Goal: Task Accomplishment & Management: Manage account settings

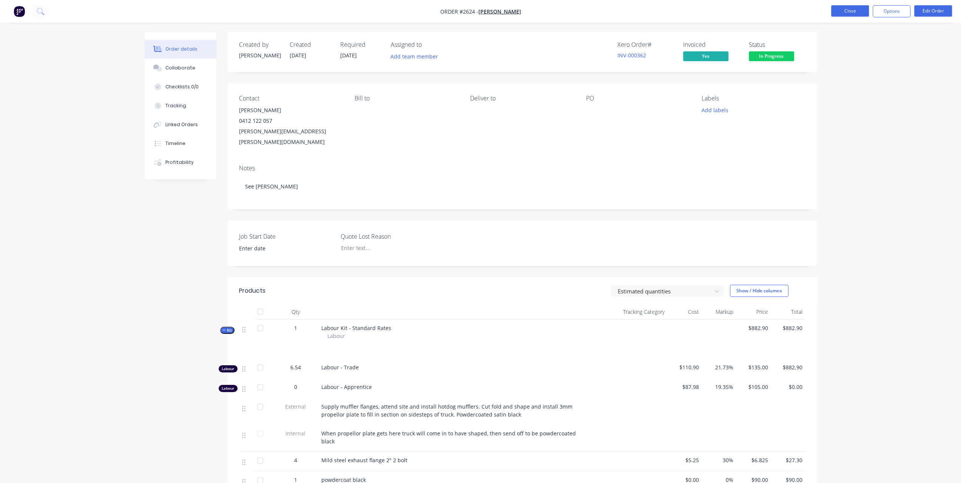
click at [860, 16] on button "Close" at bounding box center [850, 10] width 38 height 11
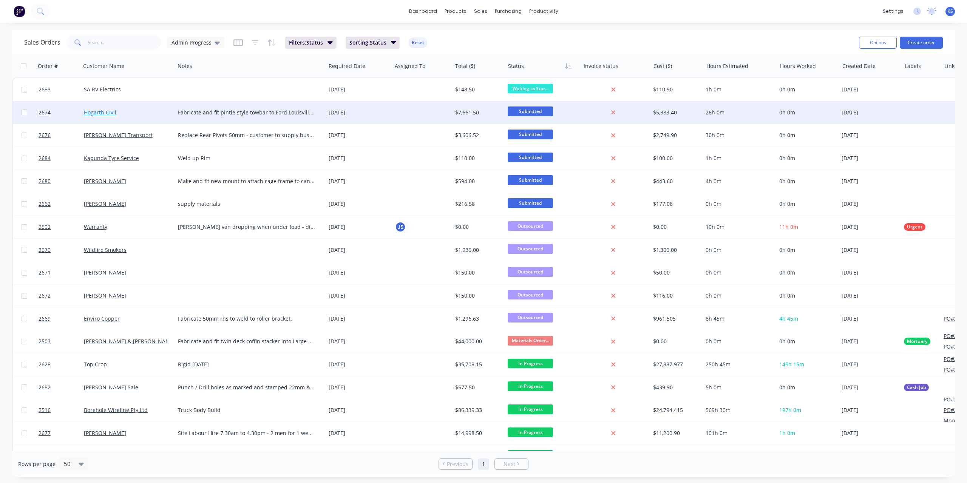
click at [104, 115] on link "Hogarth CIvil" at bounding box center [100, 112] width 32 height 7
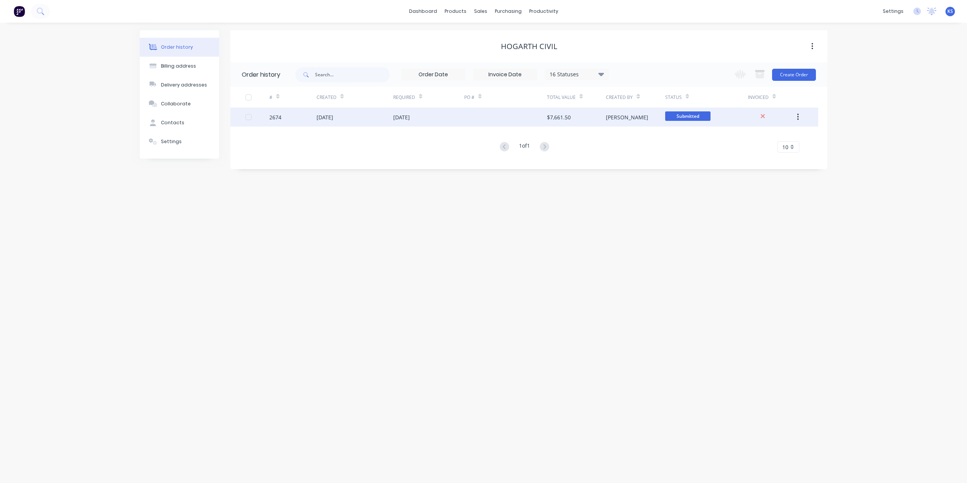
click at [325, 116] on div "[DATE]" at bounding box center [325, 117] width 17 height 8
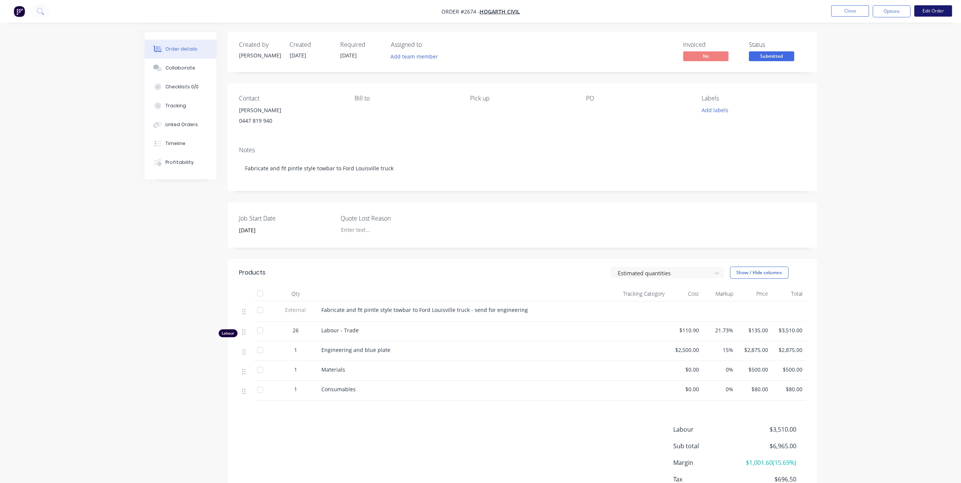
click at [928, 13] on button "Edit Order" at bounding box center [934, 10] width 38 height 11
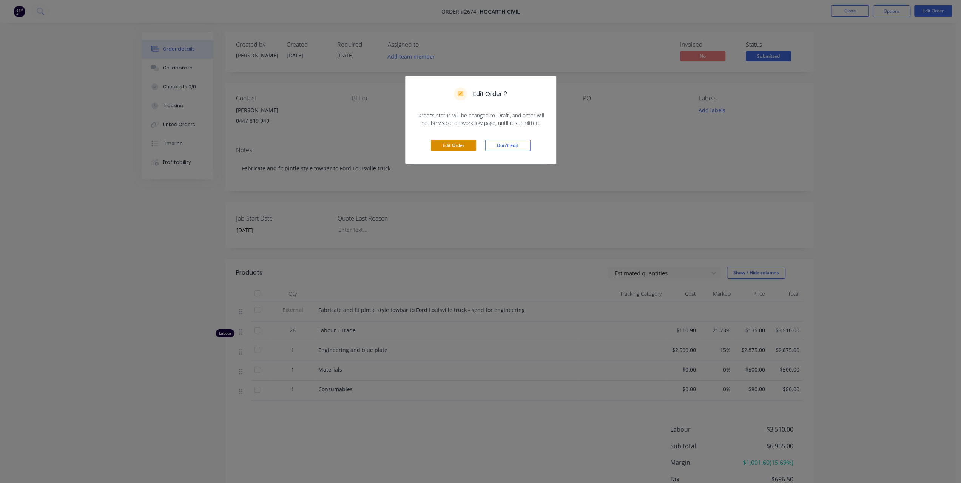
click at [467, 145] on button "Edit Order" at bounding box center [453, 145] width 45 height 11
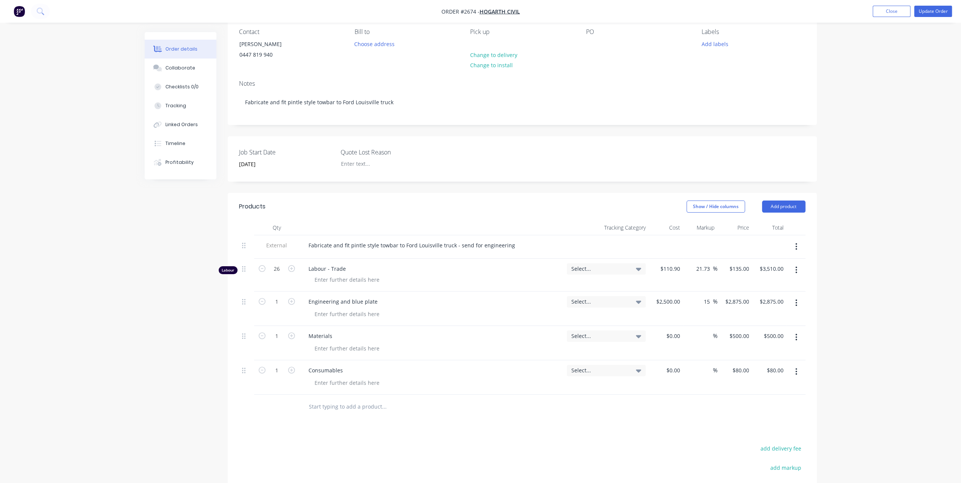
scroll to position [189, 0]
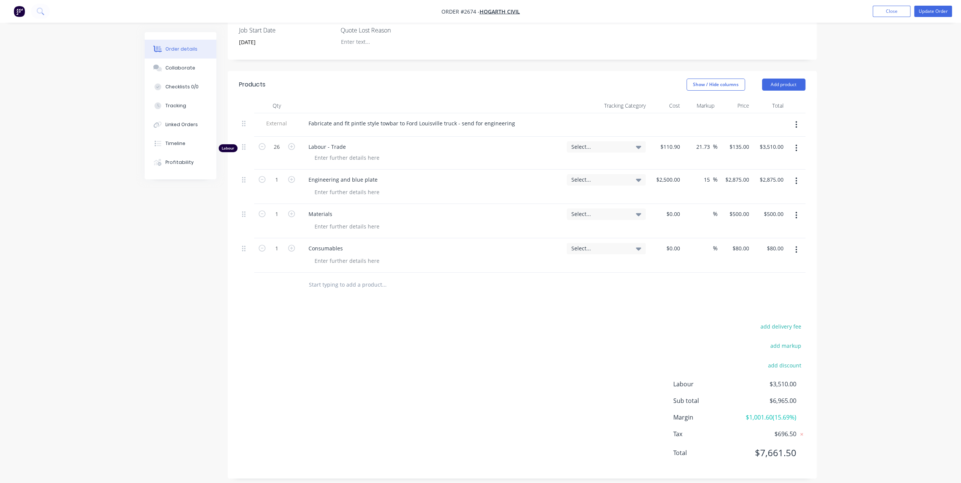
click at [345, 287] on input "text" at bounding box center [384, 284] width 151 height 15
click at [791, 81] on button "Add product" at bounding box center [783, 85] width 43 height 12
click at [752, 101] on div "Product catalogue" at bounding box center [770, 103] width 58 height 11
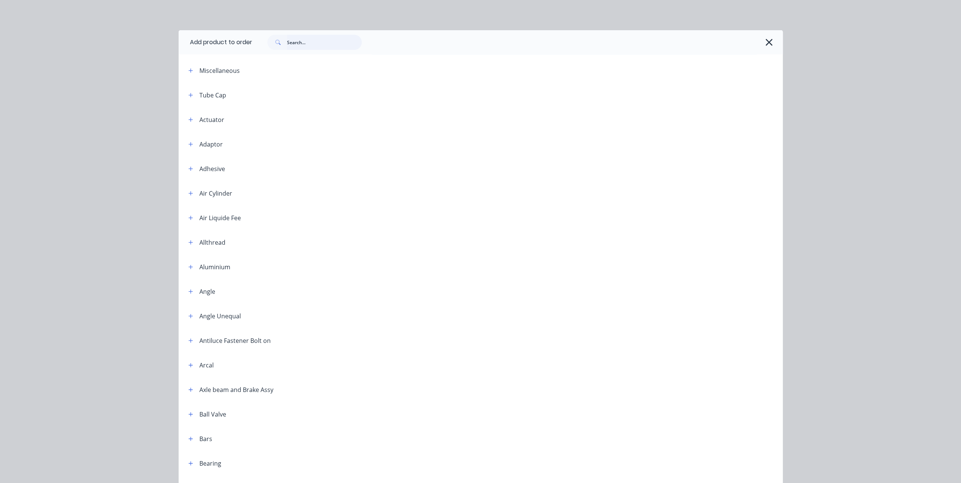
click at [339, 46] on input "text" at bounding box center [324, 42] width 75 height 15
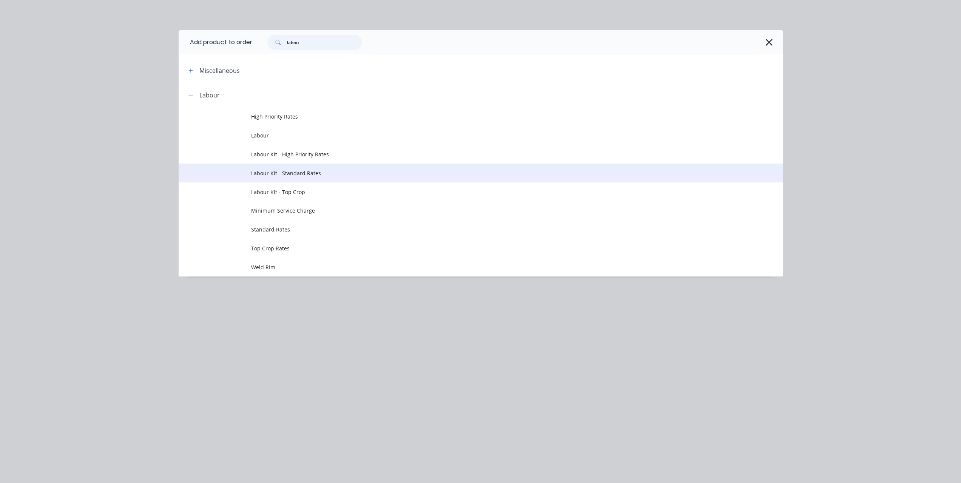
type input "labou"
click at [281, 169] on td "Labour Kit - Standard Rates" at bounding box center [517, 173] width 532 height 19
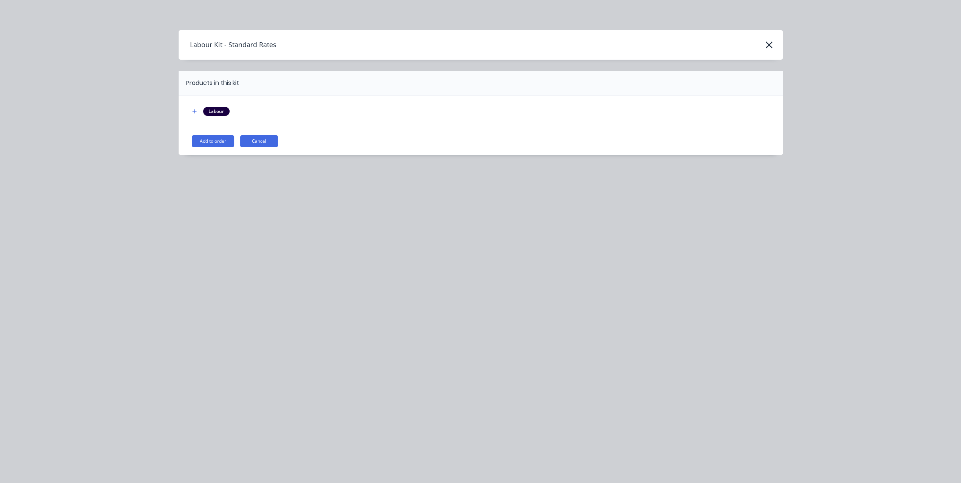
click at [774, 40] on div "Labour Kit - Standard Rates" at bounding box center [481, 45] width 604 height 14
click at [769, 43] on icon "button" at bounding box center [769, 45] width 8 height 11
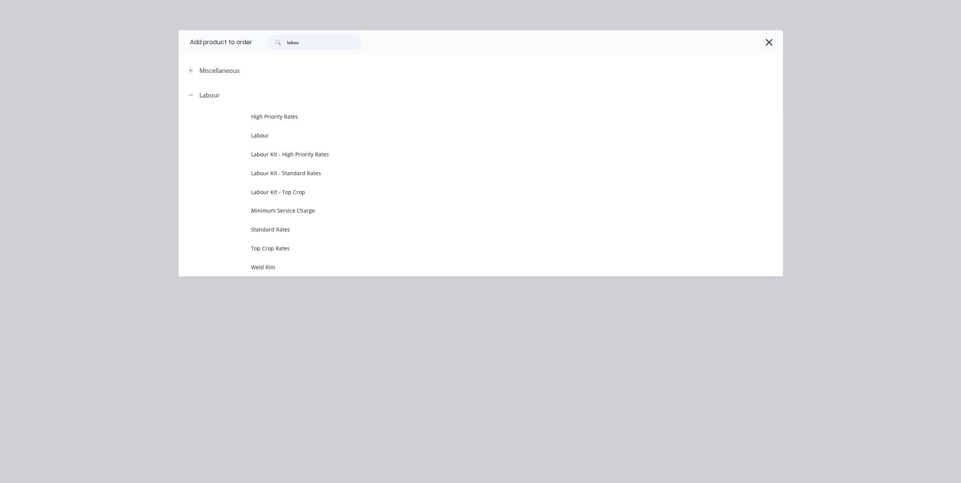
click at [324, 47] on input "labou" at bounding box center [324, 42] width 75 height 15
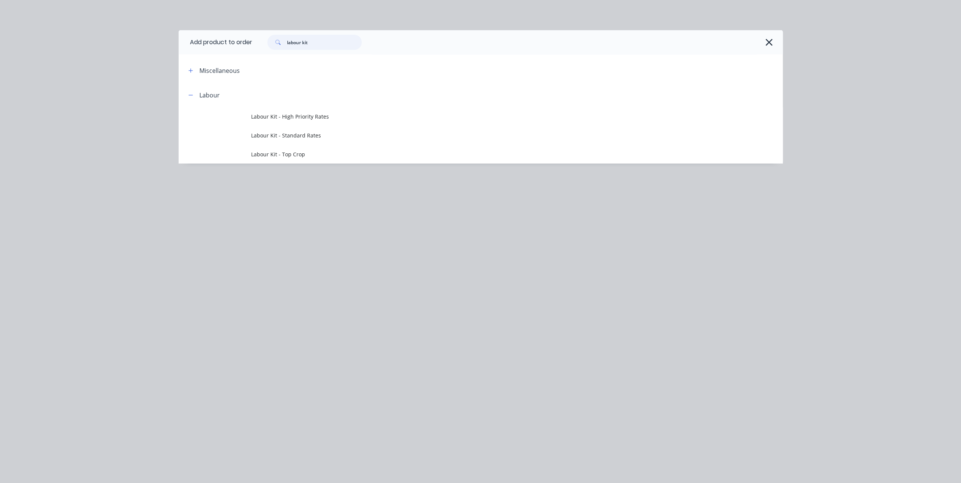
type input "labour kit"
click at [772, 43] on icon "button" at bounding box center [769, 42] width 8 height 11
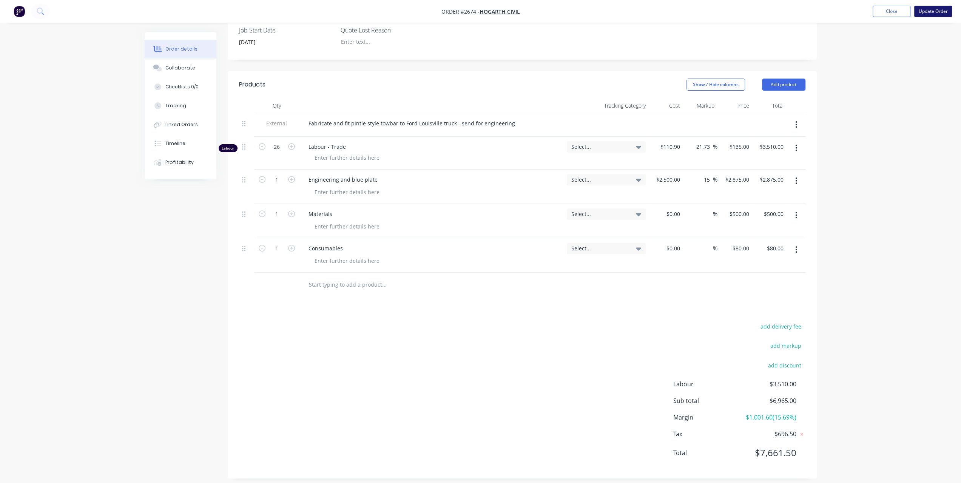
click at [930, 12] on button "Update Order" at bounding box center [934, 11] width 38 height 11
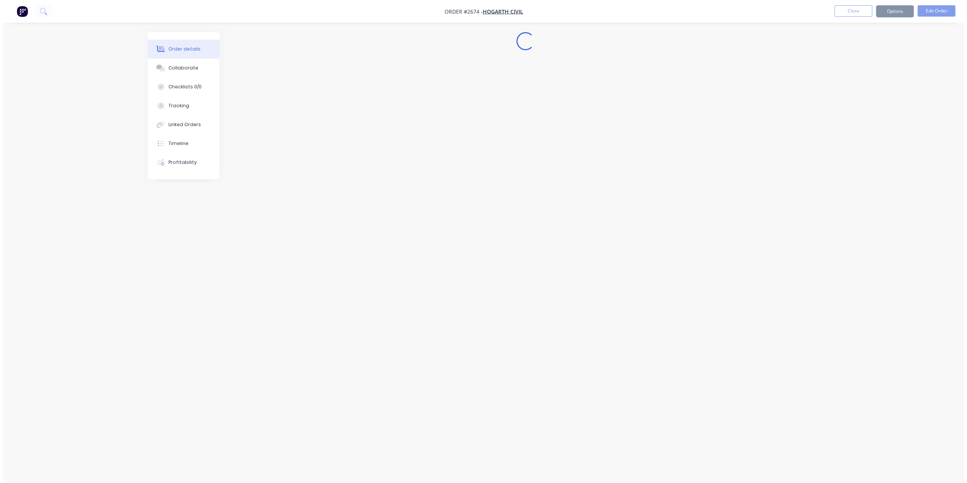
scroll to position [0, 0]
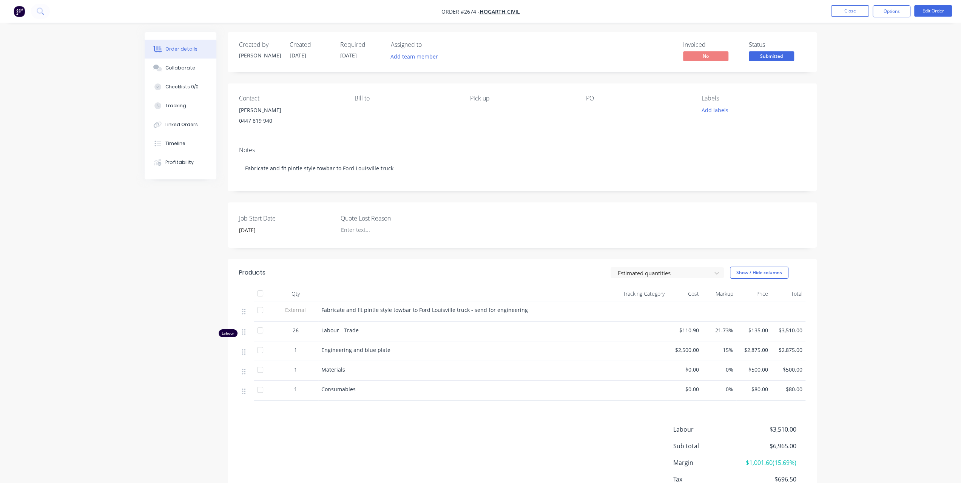
click at [859, 16] on button "Close" at bounding box center [850, 10] width 38 height 11
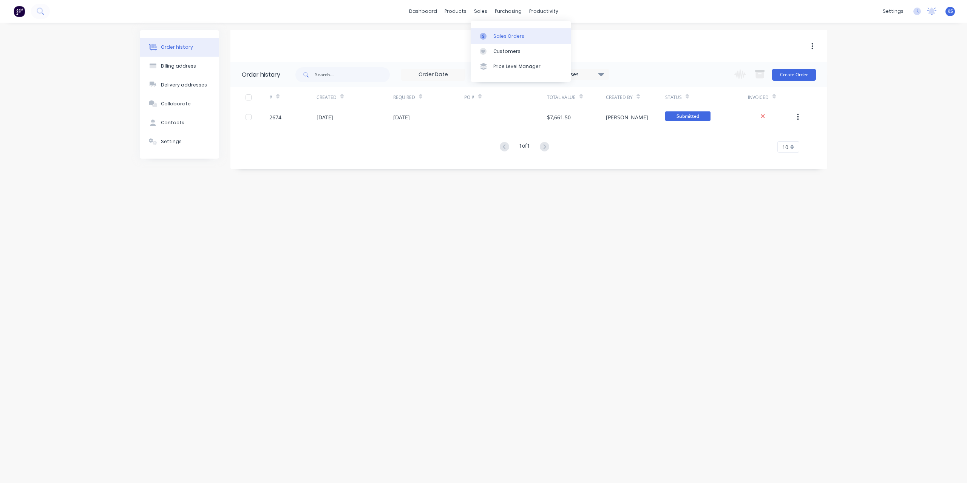
click at [493, 31] on link "Sales Orders" at bounding box center [521, 35] width 100 height 15
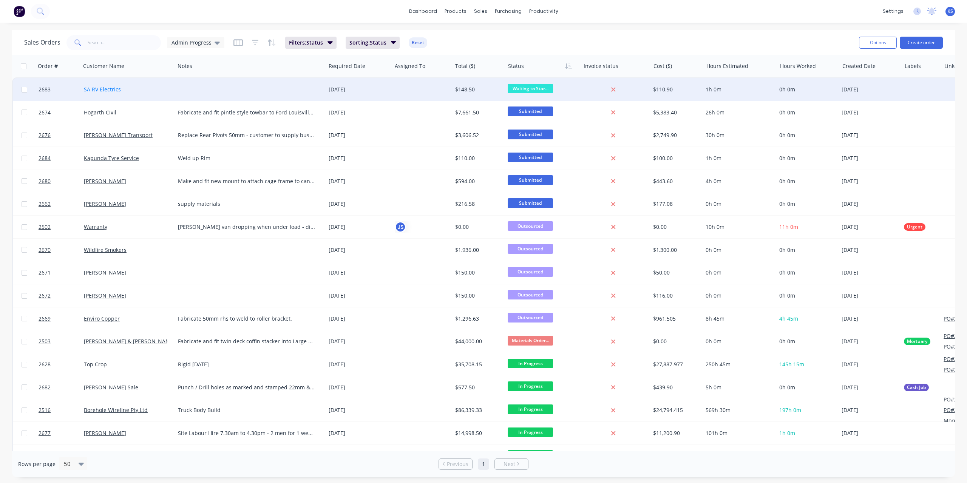
click at [108, 89] on link "SA RV Electrics" at bounding box center [102, 89] width 37 height 7
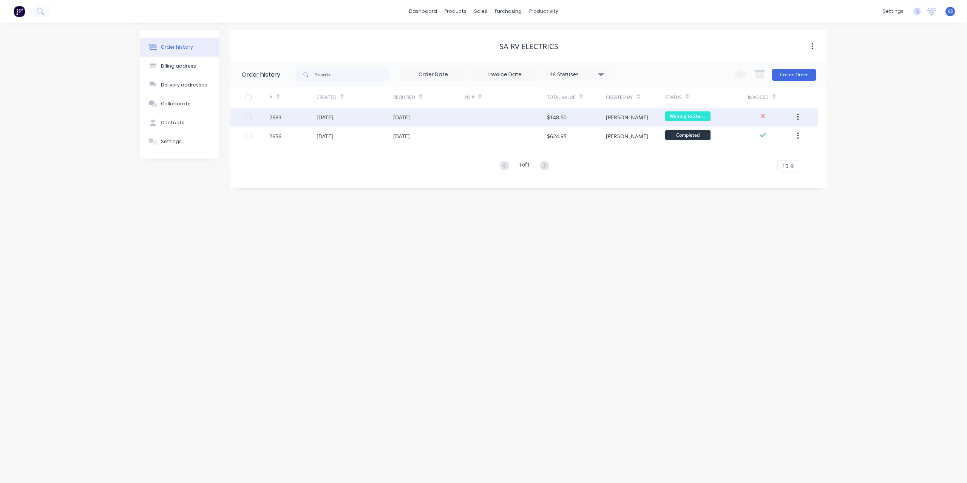
click at [300, 114] on div "2683" at bounding box center [292, 117] width 47 height 19
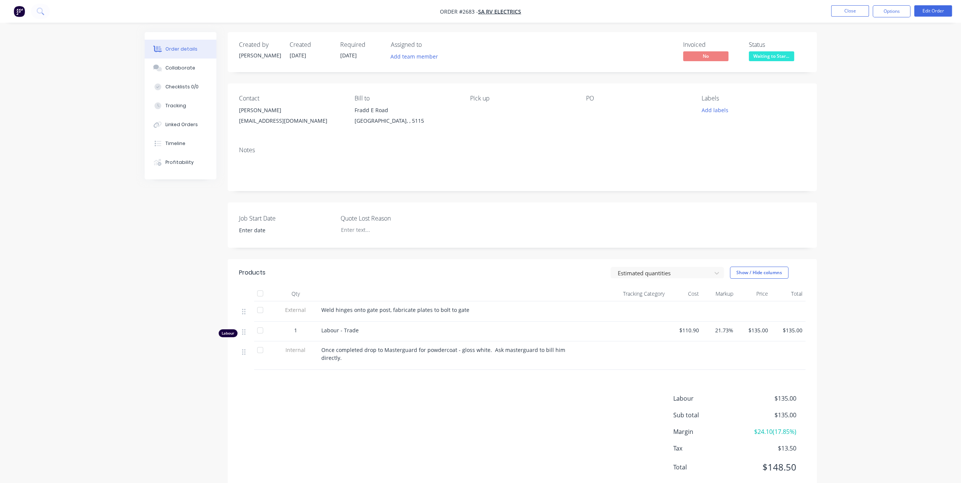
click at [852, 17] on li "Close" at bounding box center [850, 11] width 38 height 12
click at [850, 15] on button "Close" at bounding box center [850, 10] width 38 height 11
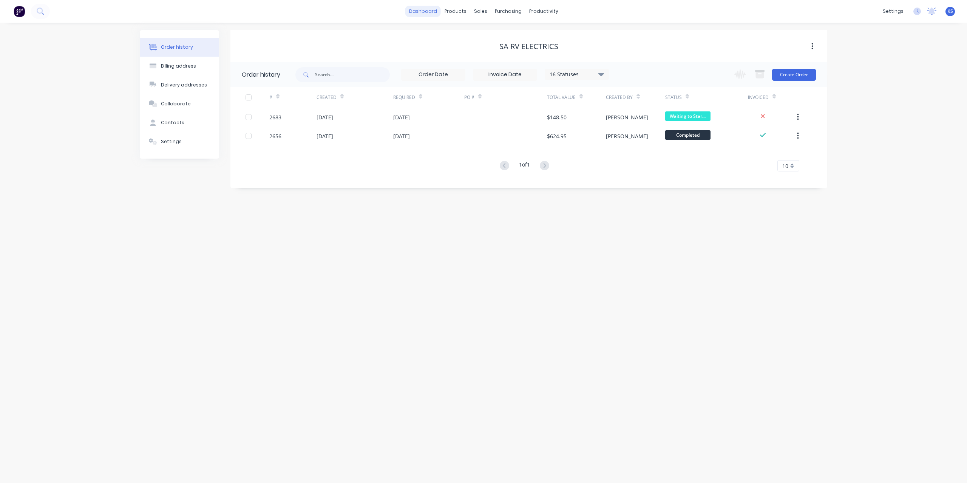
click at [430, 14] on link "dashboard" at bounding box center [423, 11] width 36 height 11
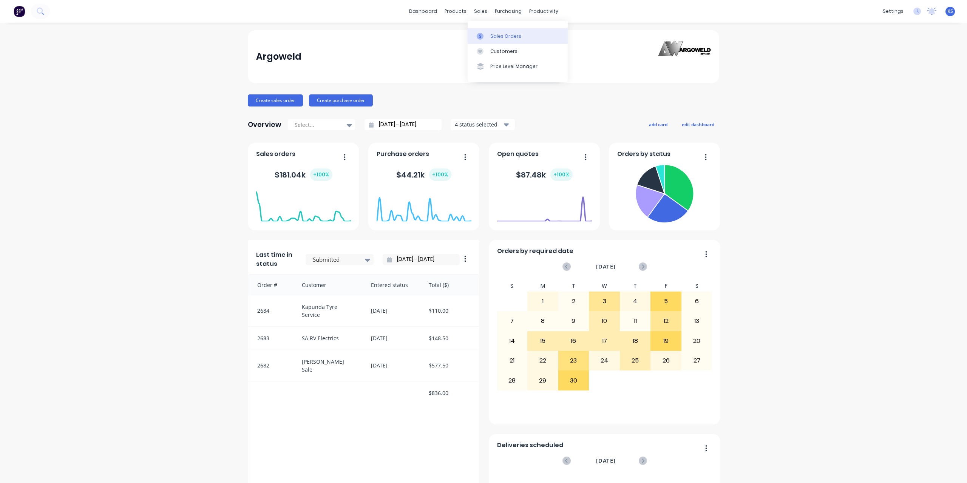
click at [496, 36] on div "Sales Orders" at bounding box center [505, 36] width 31 height 7
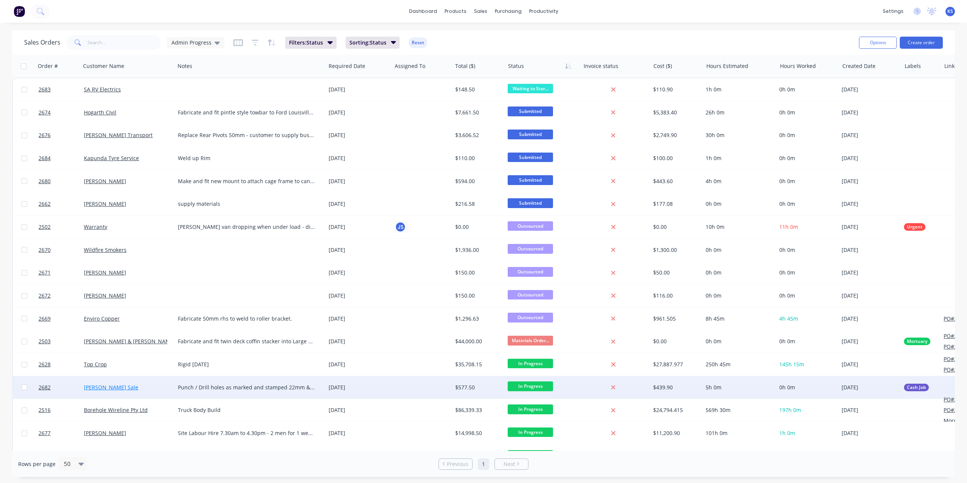
click at [98, 385] on link "[PERSON_NAME] Sale" at bounding box center [111, 387] width 54 height 7
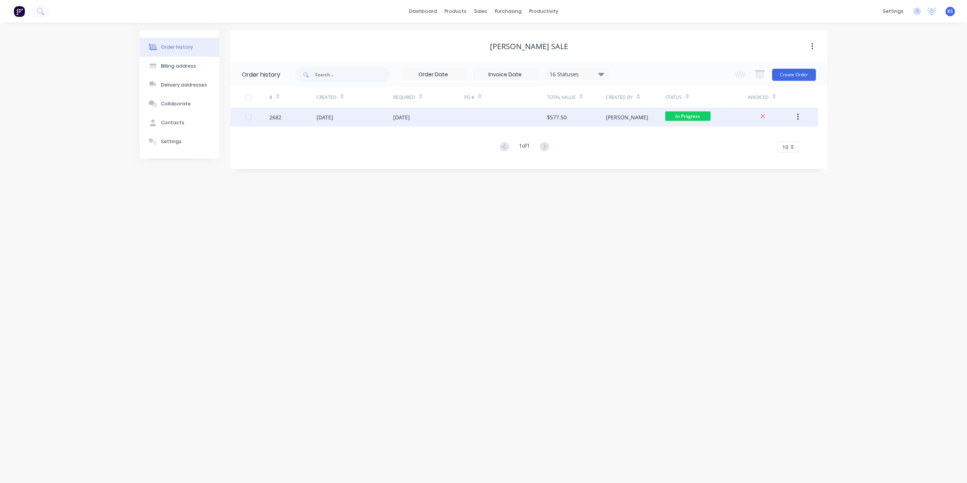
click at [333, 119] on div "[DATE]" at bounding box center [325, 117] width 17 height 8
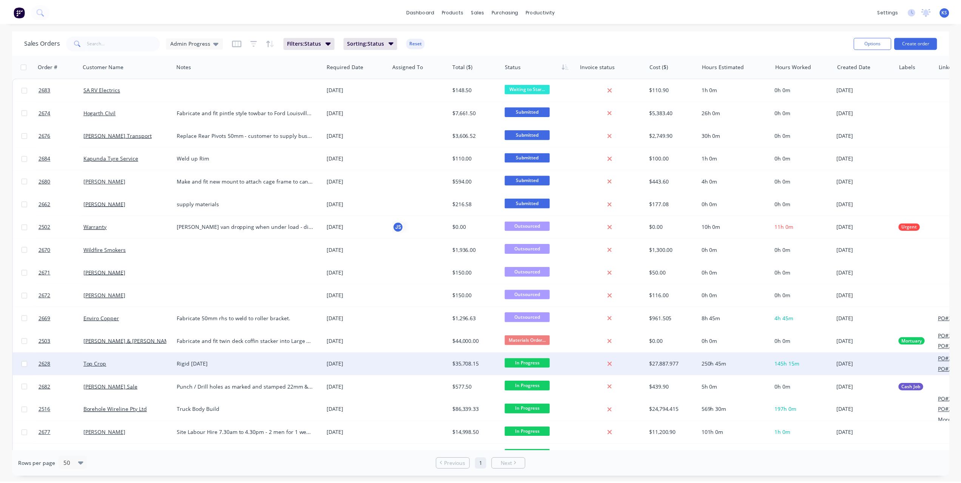
scroll to position [151, 0]
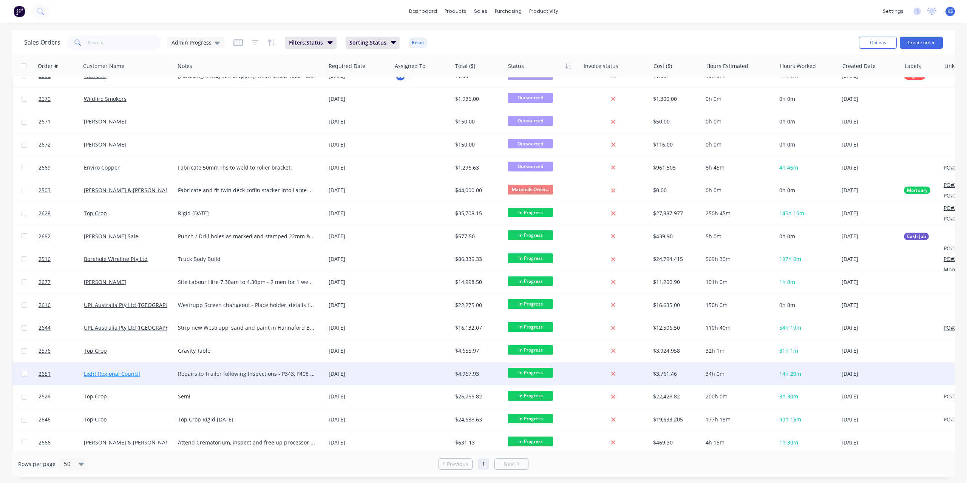
click at [124, 375] on link "Light Regional Council" at bounding box center [112, 373] width 56 height 7
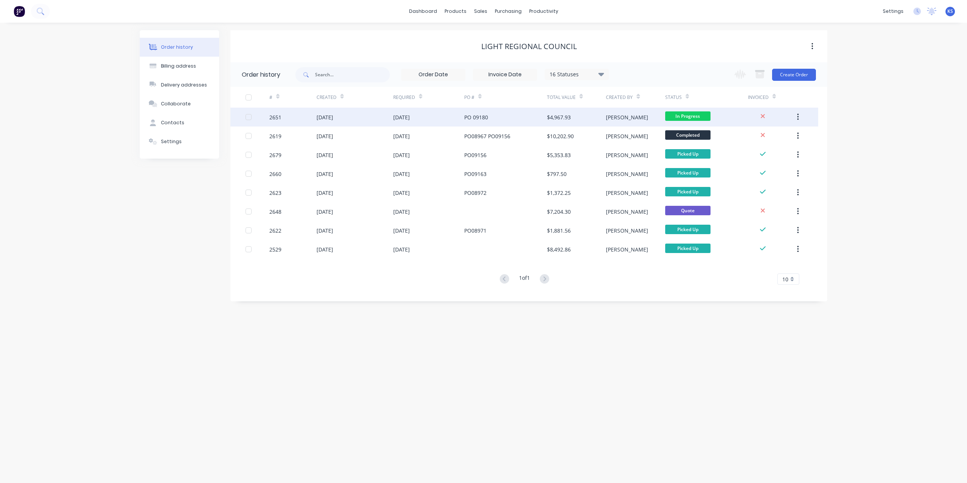
click at [333, 121] on div "[DATE]" at bounding box center [325, 117] width 17 height 8
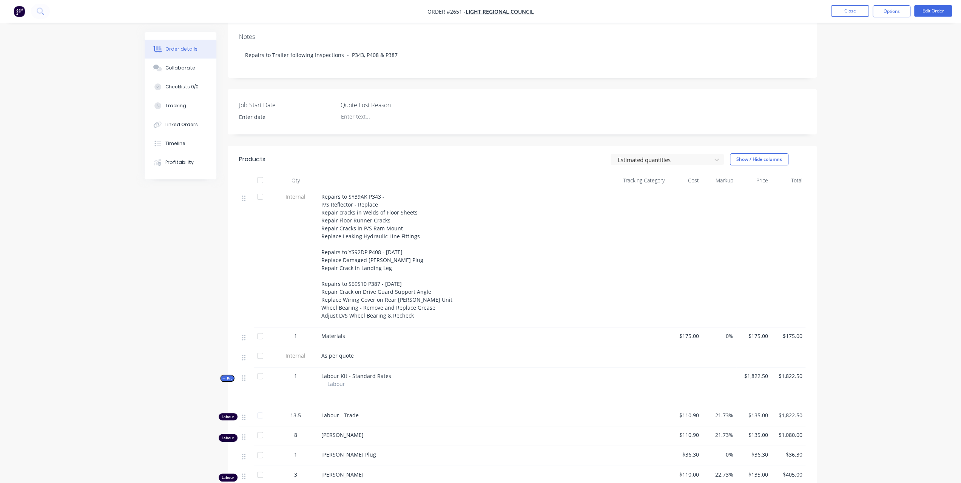
scroll to position [38, 0]
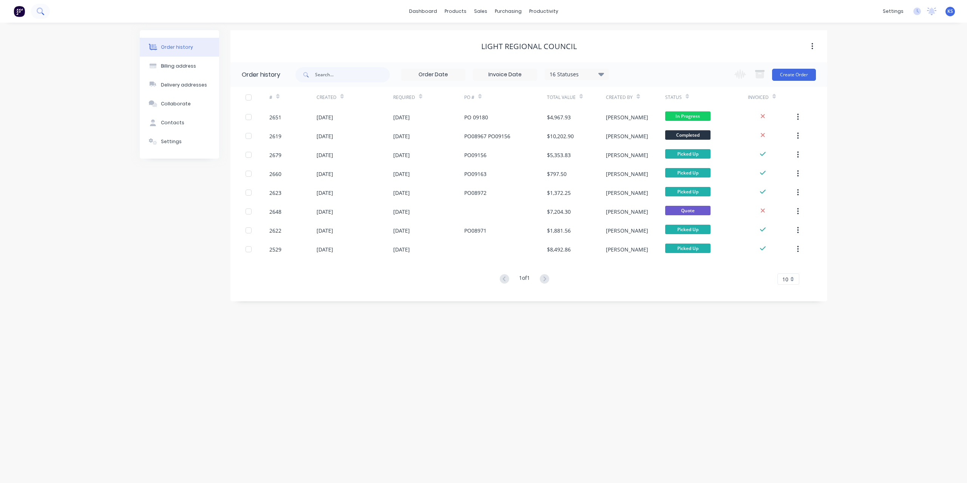
click at [41, 12] on icon at bounding box center [40, 11] width 7 height 7
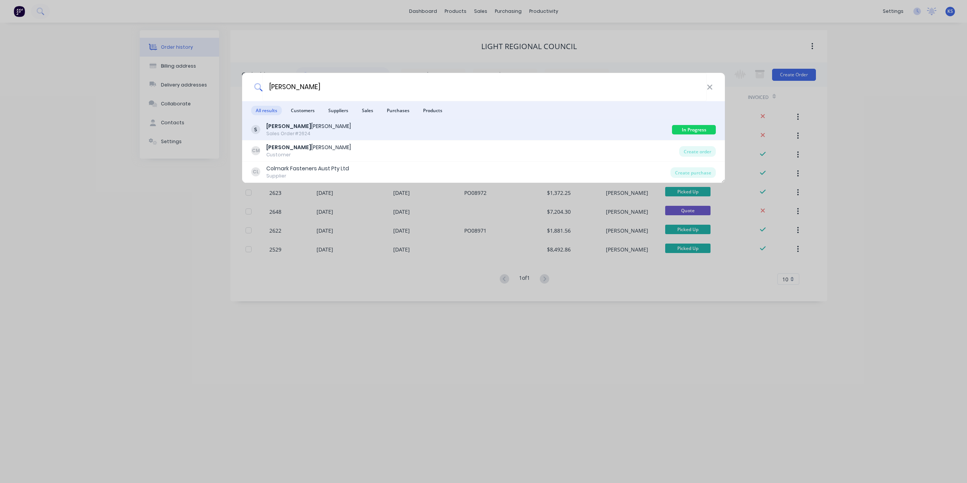
type input "[PERSON_NAME]"
click at [335, 127] on div "[PERSON_NAME] Sales Order #2624" at bounding box center [461, 129] width 421 height 15
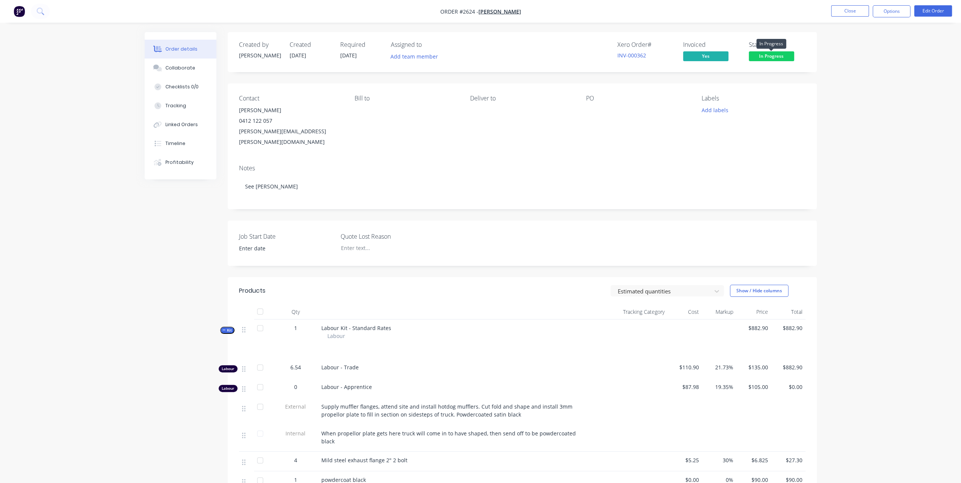
click at [757, 56] on span "In Progress" at bounding box center [771, 55] width 45 height 9
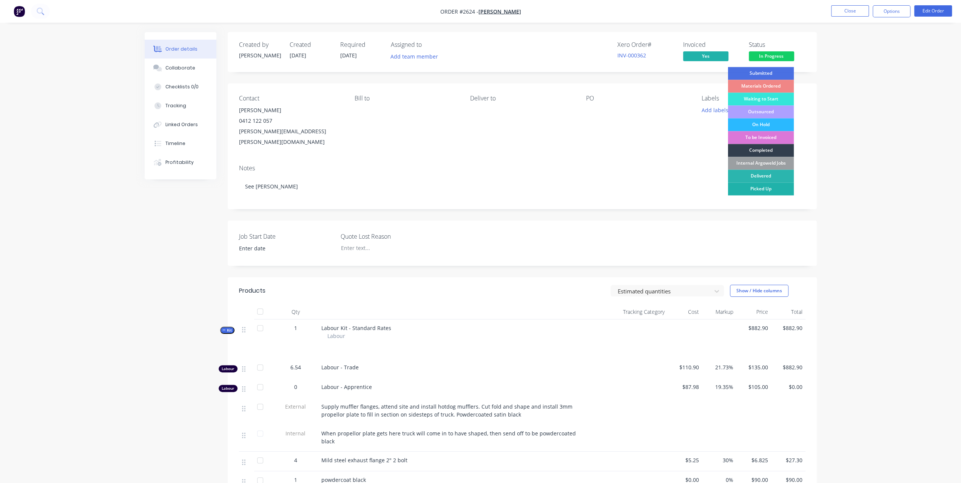
click at [759, 188] on div "Picked Up" at bounding box center [761, 188] width 66 height 13
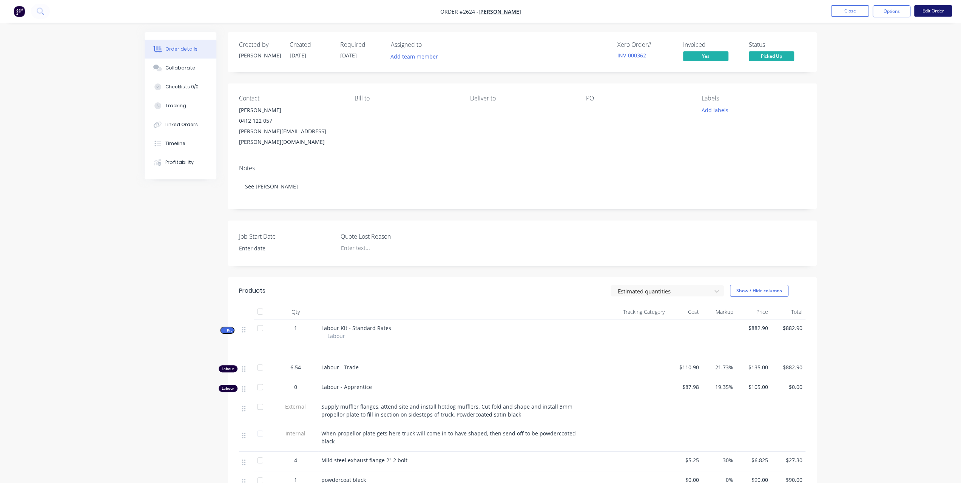
click at [939, 11] on button "Edit Order" at bounding box center [934, 10] width 38 height 11
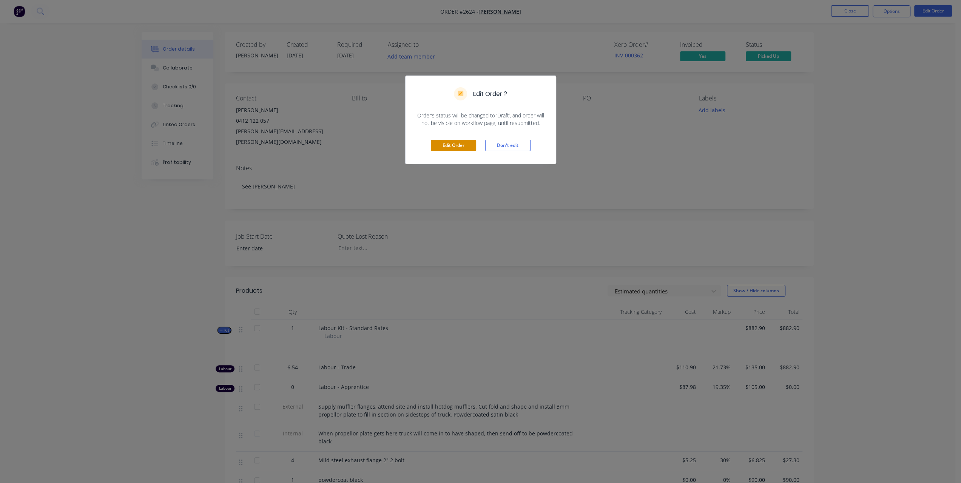
click at [449, 150] on button "Edit Order" at bounding box center [453, 145] width 45 height 11
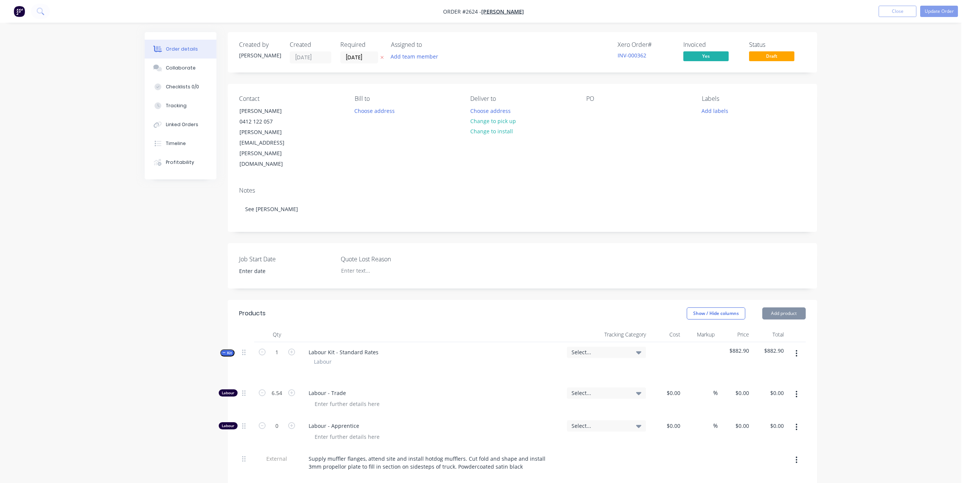
type input "$110.90"
type input "21.73"
type input "$135.00"
type input "$882.90"
type input "$87.98"
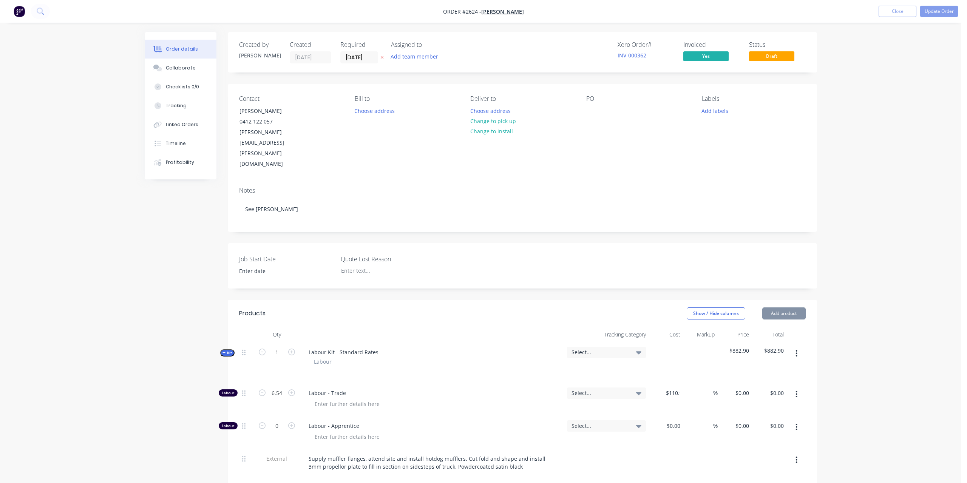
type input "19.35"
type input "$105.00"
type input "$5.25"
type input "30"
type input "$6.825"
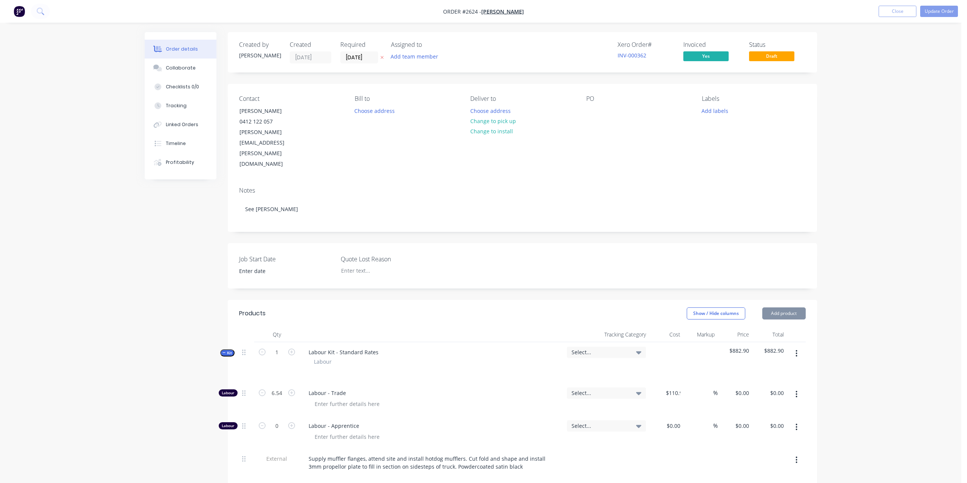
type input "$27.30"
type input "$90.00"
click at [799, 308] on button "Add product" at bounding box center [783, 314] width 43 height 12
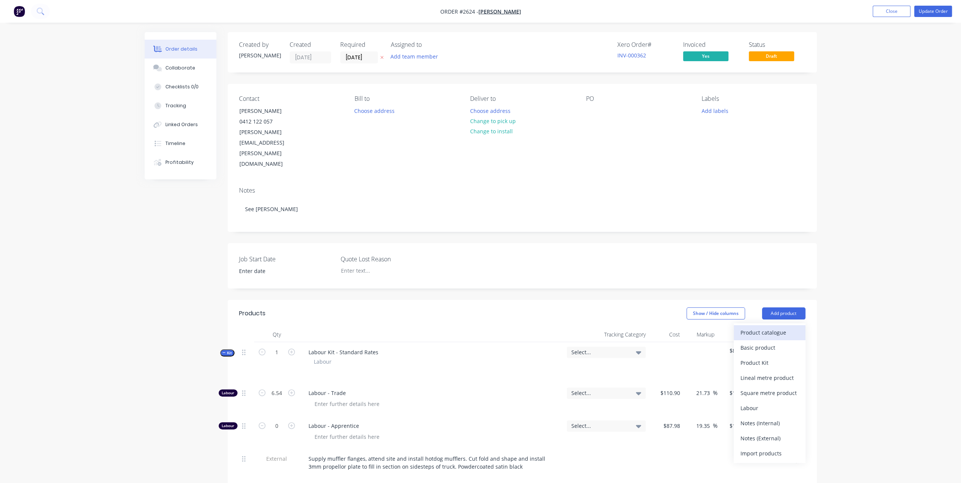
click at [771, 327] on div "Product catalogue" at bounding box center [770, 332] width 58 height 11
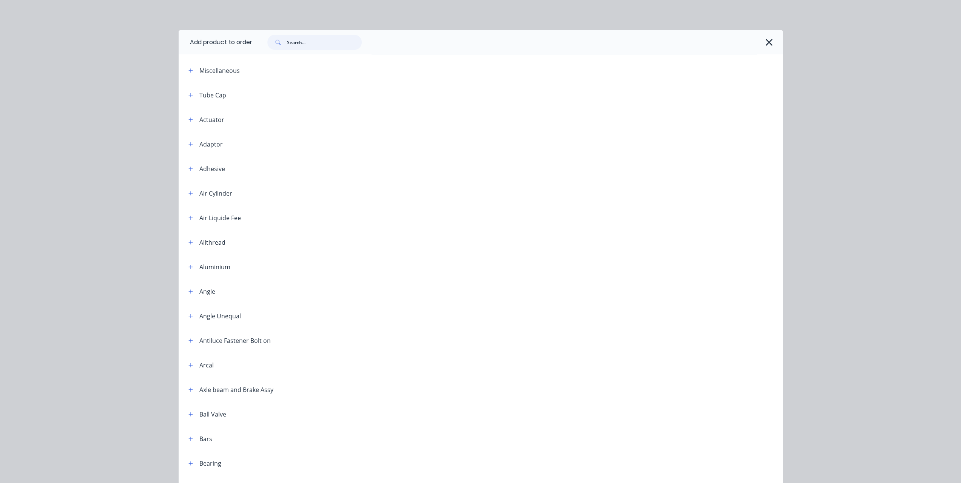
click at [303, 39] on input "text" at bounding box center [324, 42] width 75 height 15
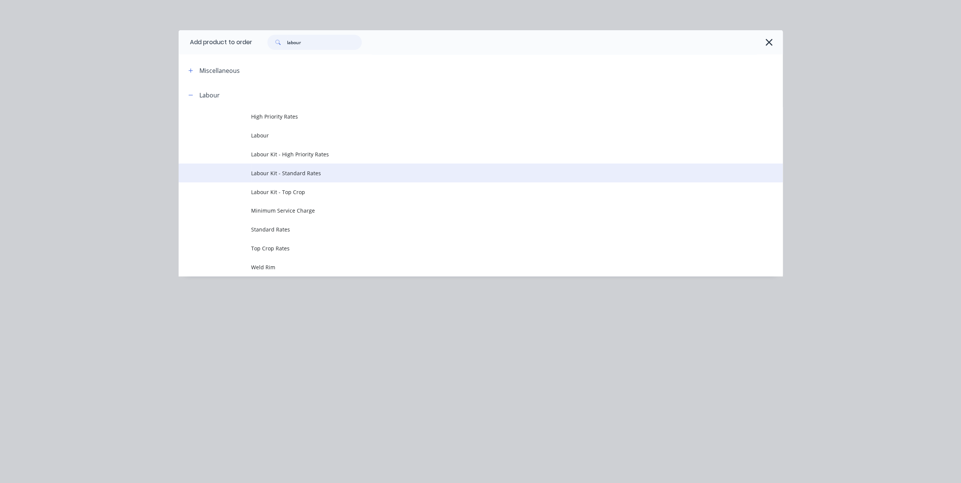
type input "labour"
click at [279, 171] on span "Labour Kit - Standard Rates" at bounding box center [463, 173] width 425 height 8
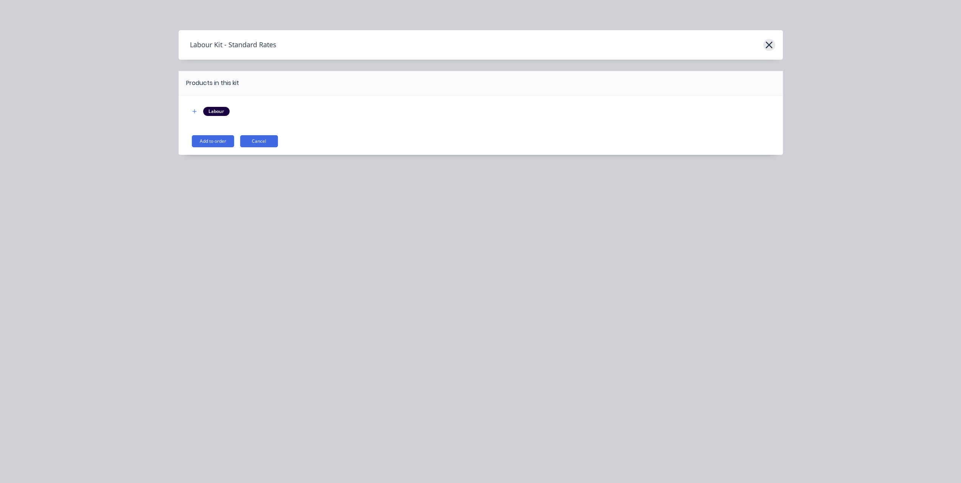
click at [773, 46] on icon "button" at bounding box center [769, 45] width 8 height 11
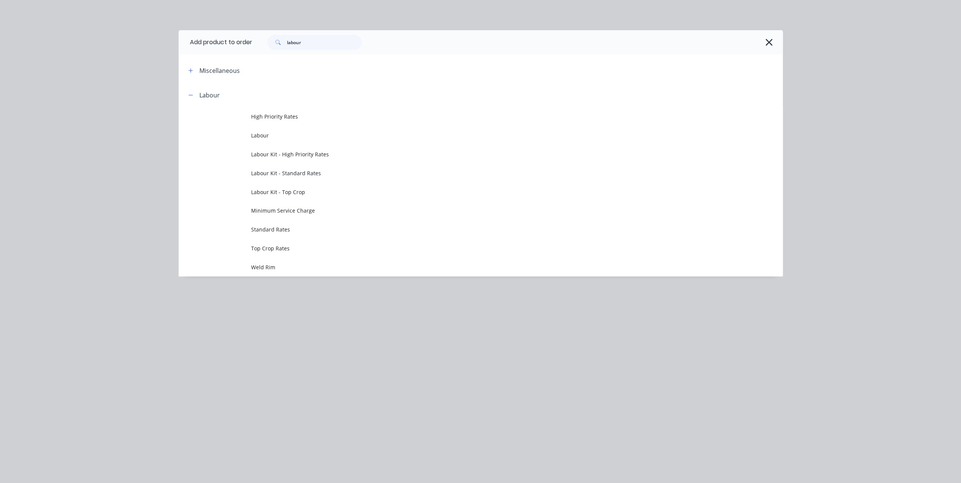
click at [773, 46] on icon "button" at bounding box center [769, 42] width 8 height 11
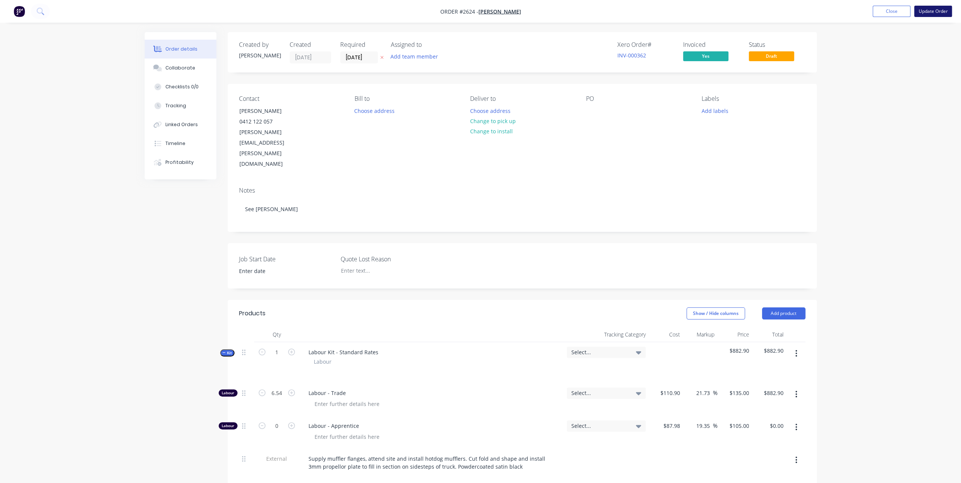
click at [920, 12] on button "Update Order" at bounding box center [934, 11] width 38 height 11
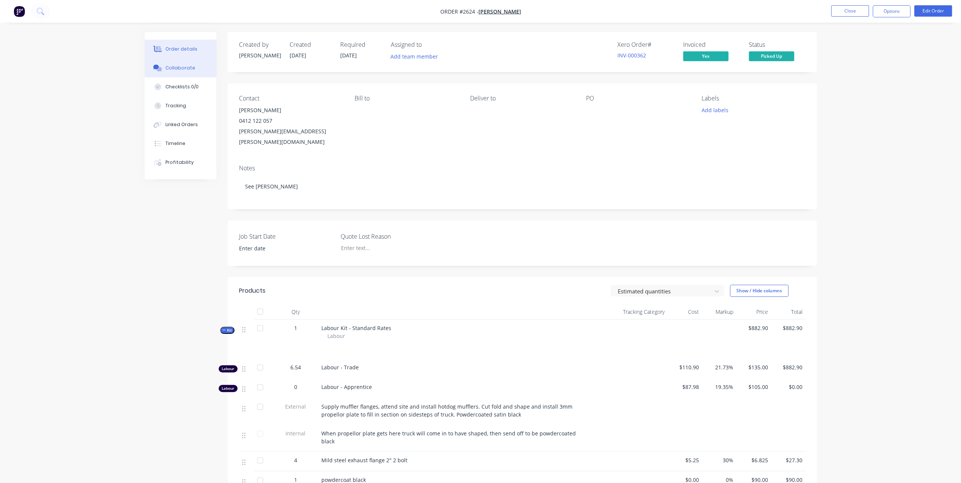
click at [190, 69] on div "Collaborate" at bounding box center [180, 68] width 30 height 7
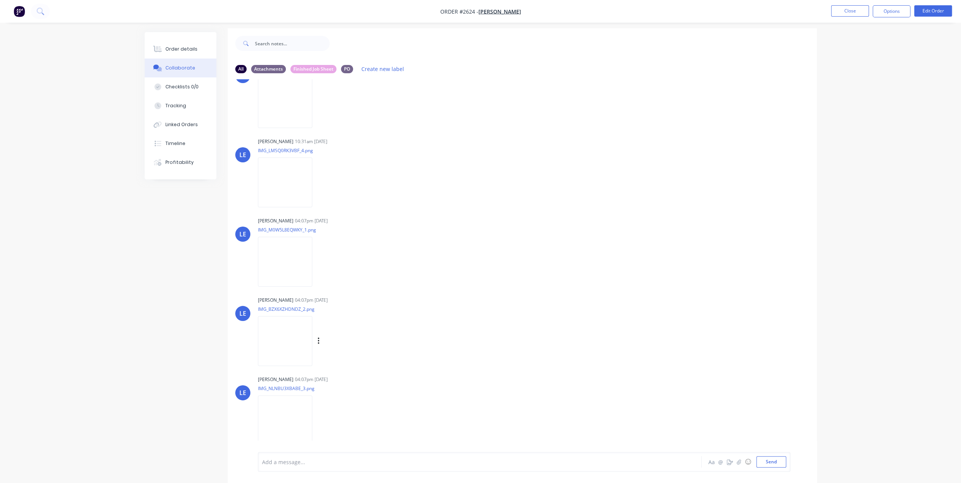
scroll to position [11, 0]
